Goal: Register for event/course

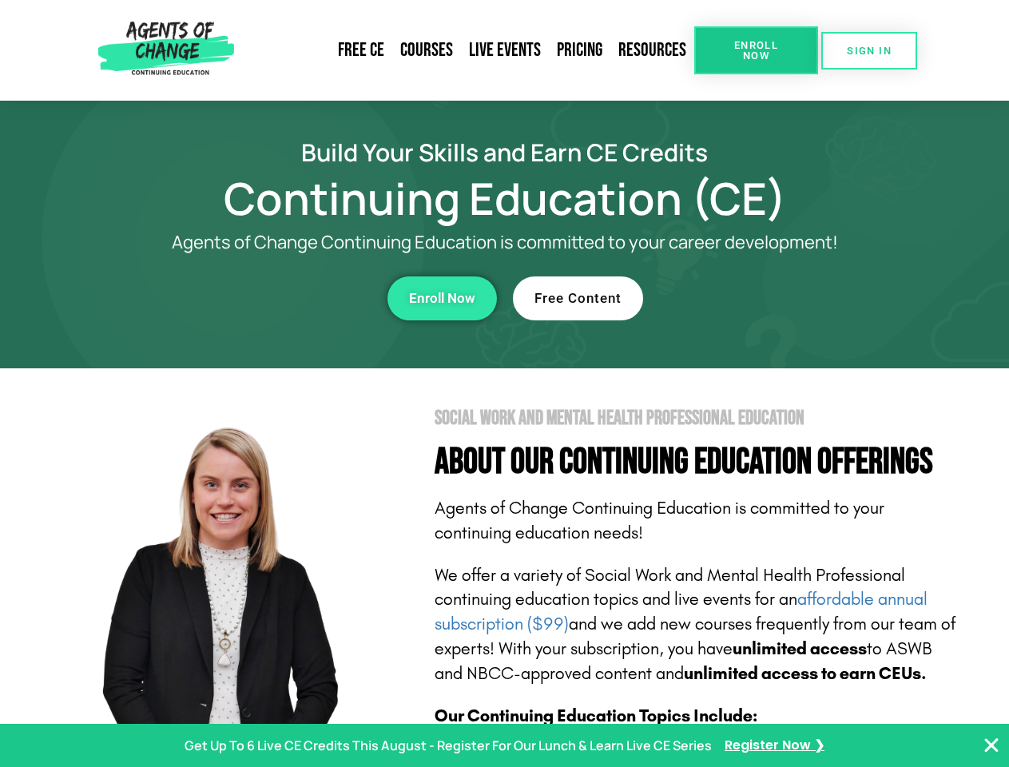
click at [504, 383] on section "Social Work and Mental Health Professional Education About Our Continuing Educa…" at bounding box center [504, 703] width 1009 height 671
click at [755, 50] on span "Enroll Now" at bounding box center [756, 50] width 73 height 21
click at [869, 50] on span "SIGN IN" at bounding box center [868, 51] width 45 height 10
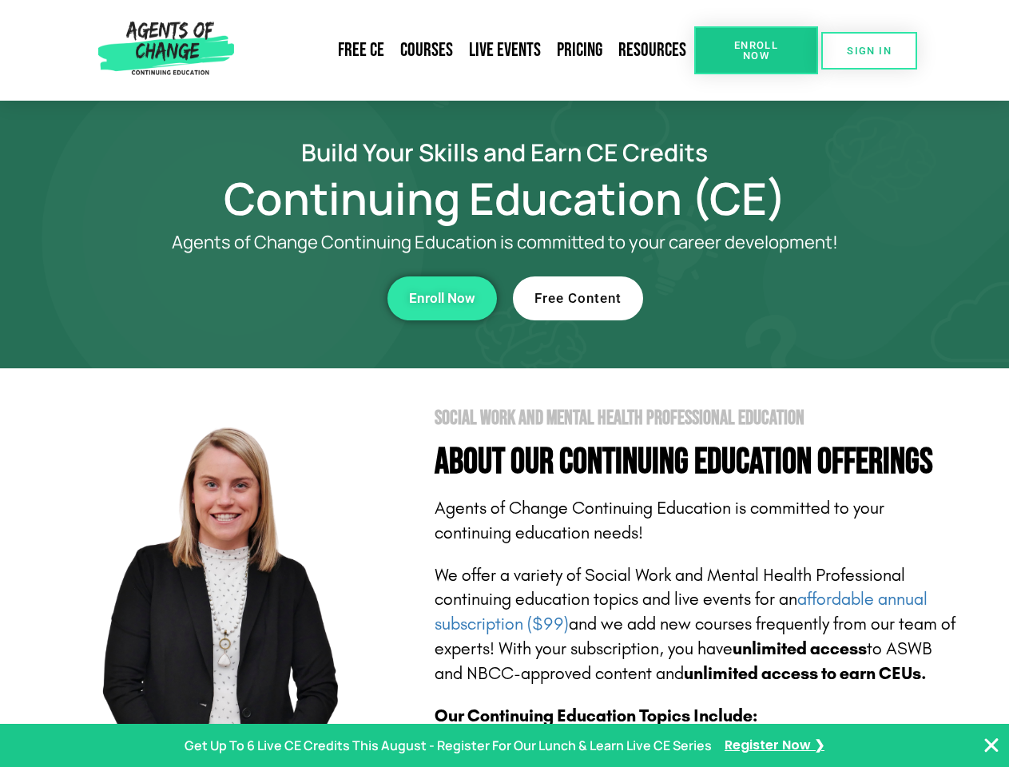
click at [277, 298] on div "Enroll Now" at bounding box center [276, 298] width 439 height 44
click at [442, 298] on span "Enroll Now" at bounding box center [442, 298] width 66 height 14
click at [732, 298] on div "Free Content" at bounding box center [732, 298] width 439 height 44
